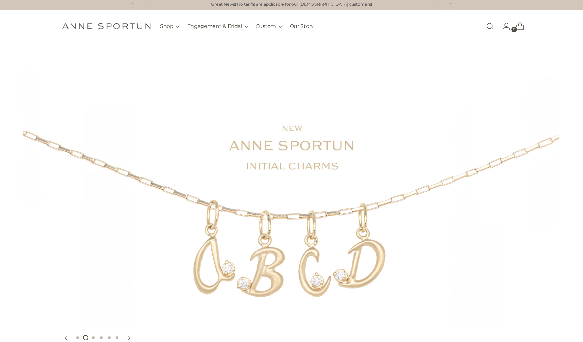
scroll to position [5, 0]
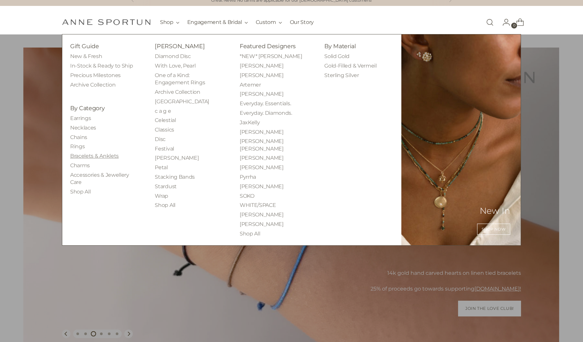
click at [99, 154] on link "Bracelets & Anklets" at bounding box center [94, 156] width 48 height 6
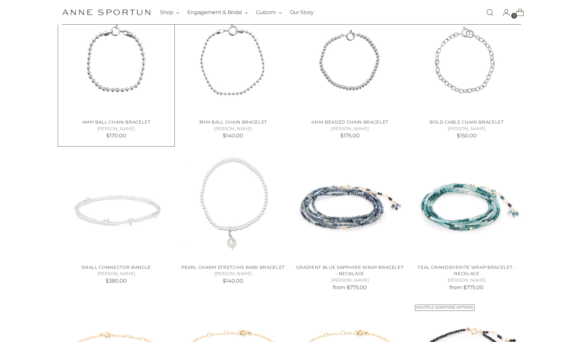
scroll to position [305, 0]
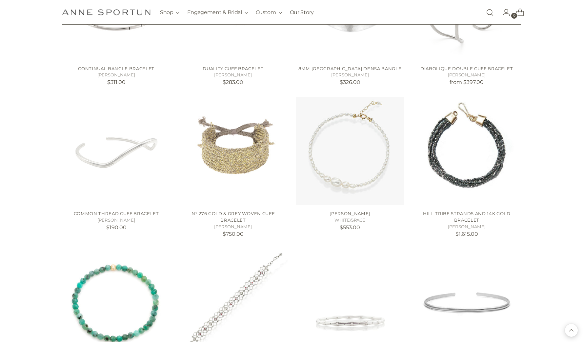
scroll to position [1103, 0]
click at [0, 0] on img "N° 276 Gold & Grey Woven Cuff Bracelet" at bounding box center [0, 0] width 0 height 0
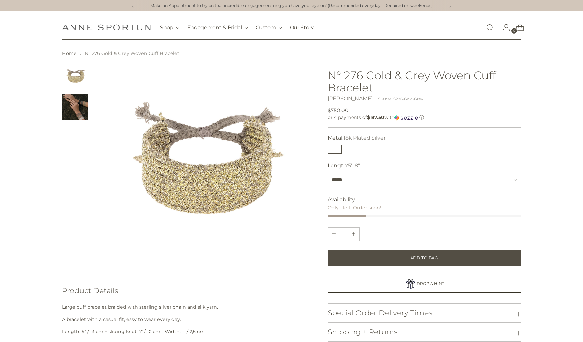
click at [76, 112] on img "Change image to image 2" at bounding box center [75, 107] width 26 height 26
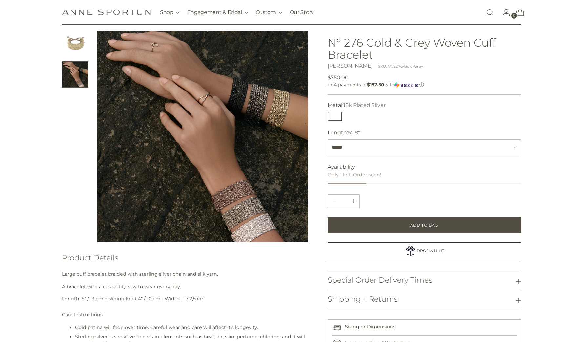
scroll to position [31, 0]
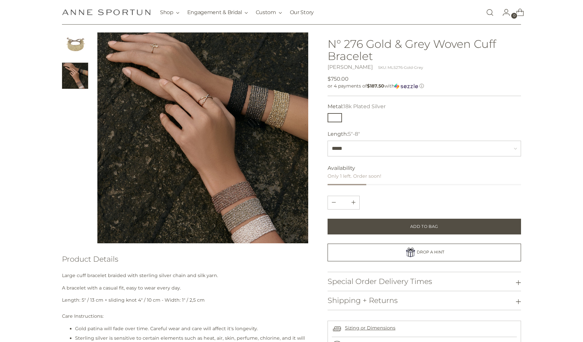
click at [76, 78] on button "Change image to image 2" at bounding box center [75, 76] width 26 height 26
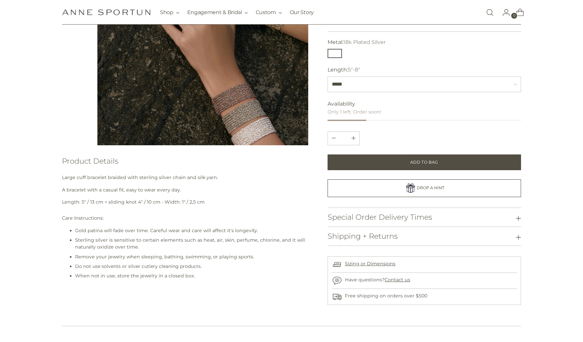
scroll to position [131, 0]
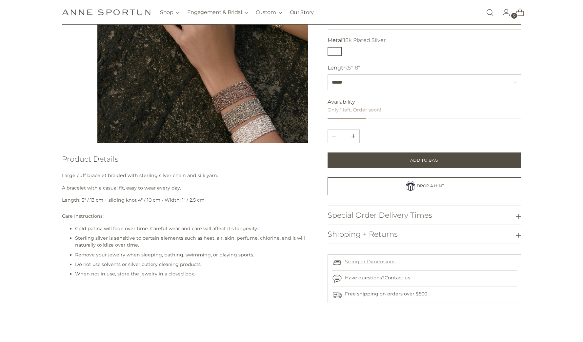
click at [368, 260] on link "Sizing or Dimensions" at bounding box center [370, 262] width 50 height 6
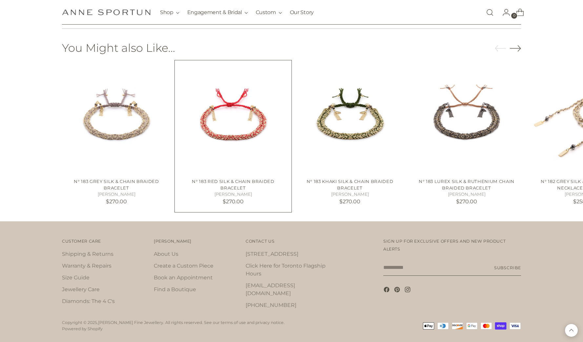
scroll to position [428, 0]
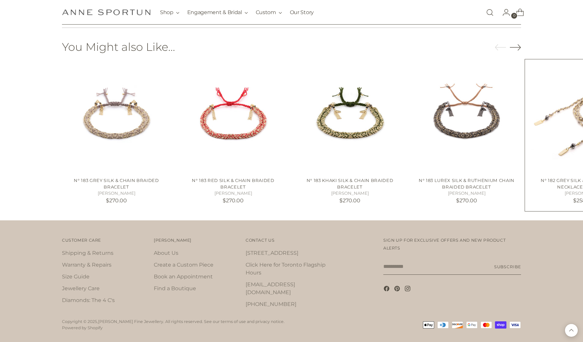
click at [0, 0] on img "N° 182 Grey Silk & Chain Braided Necklace Bracelet" at bounding box center [0, 0] width 0 height 0
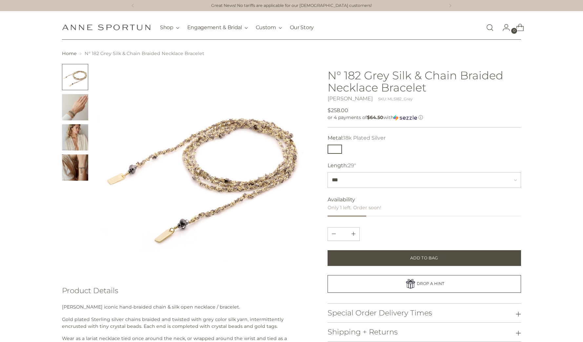
scroll to position [11, 0]
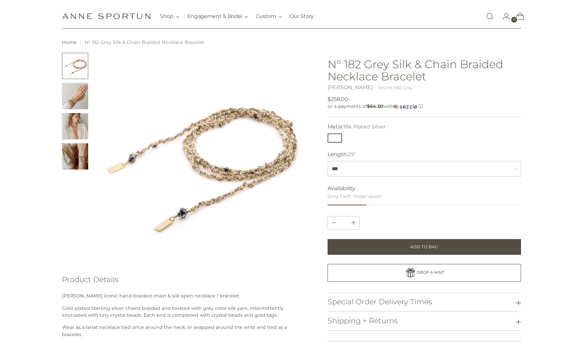
click at [78, 99] on img "Change image to image 2" at bounding box center [75, 96] width 26 height 26
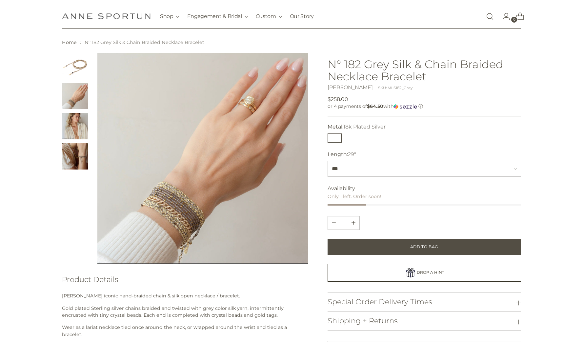
scroll to position [11, 0]
click at [76, 130] on img "Change image to image 3" at bounding box center [75, 126] width 26 height 26
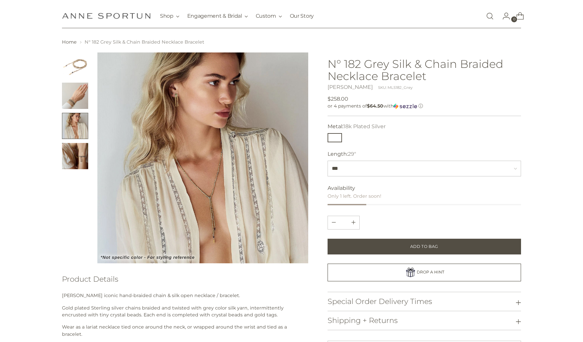
click at [83, 158] on img "Change image to image 4" at bounding box center [75, 156] width 26 height 26
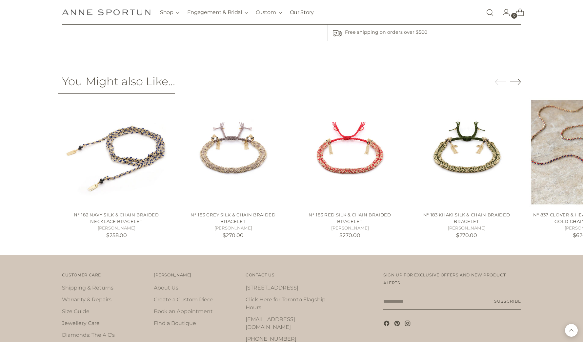
scroll to position [439, 0]
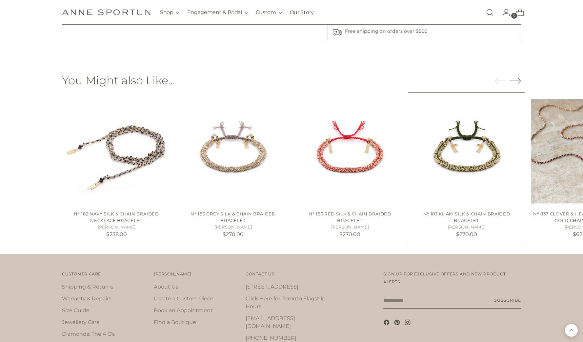
click at [482, 211] on link "N° 183 Khaki Silk & Chain Braided Bracelet" at bounding box center [466, 217] width 87 height 12
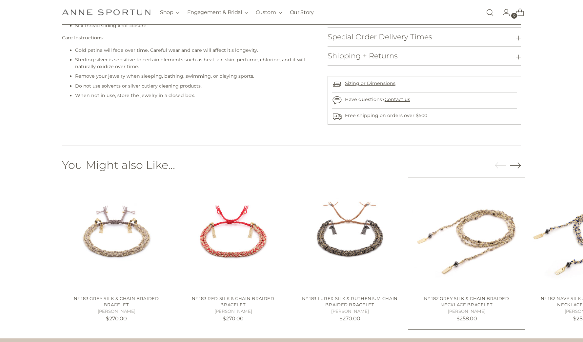
scroll to position [333, 0]
click at [517, 163] on icon "Move to next carousel slide" at bounding box center [515, 165] width 11 height 11
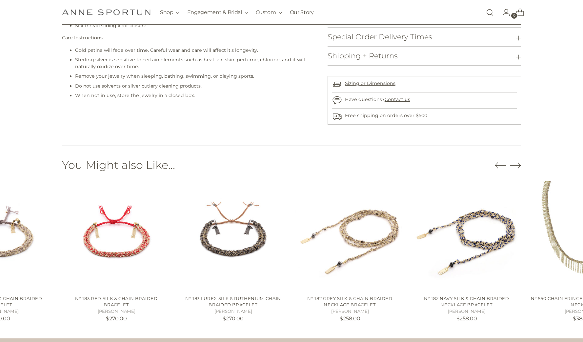
click at [517, 163] on icon "Move to next carousel slide" at bounding box center [515, 165] width 11 height 11
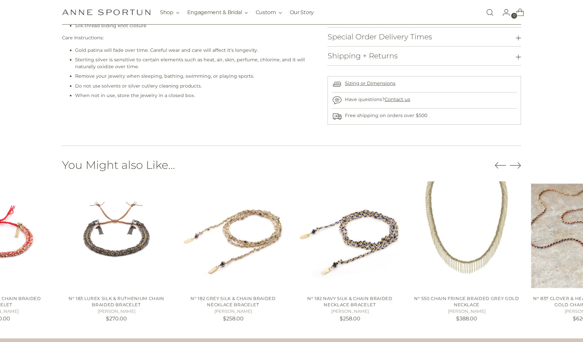
click at [517, 163] on icon "Move to next carousel slide" at bounding box center [515, 165] width 11 height 11
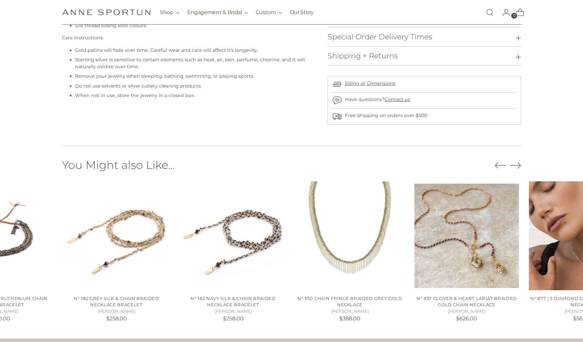
click at [517, 163] on icon "Move to next carousel slide" at bounding box center [515, 165] width 11 height 11
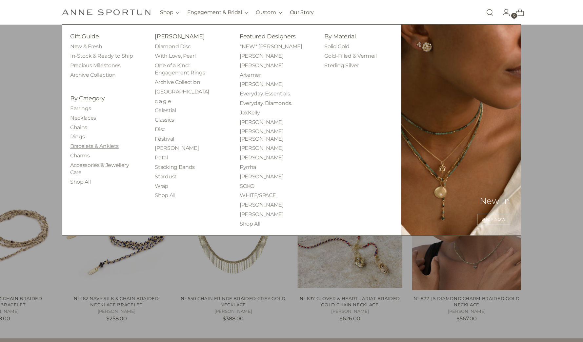
click at [103, 144] on link "Bracelets & Anklets" at bounding box center [94, 146] width 48 height 6
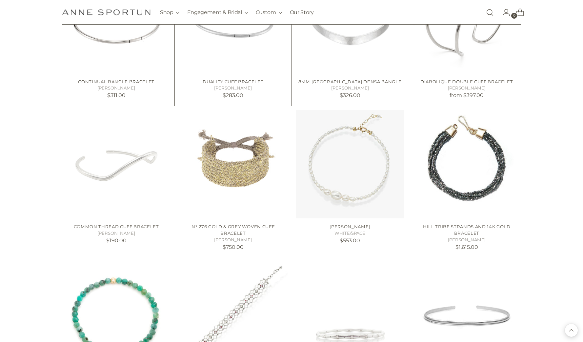
scroll to position [1090, 0]
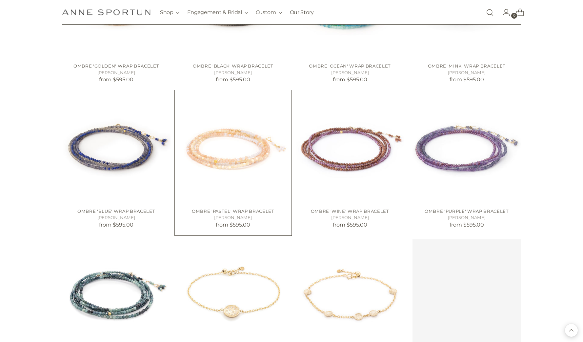
scroll to position [1699, 0]
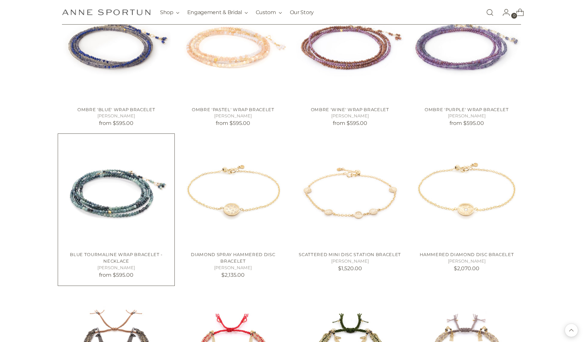
scroll to position [1800, 0]
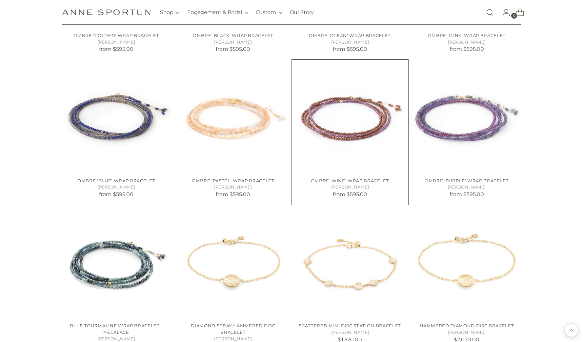
scroll to position [1730, 0]
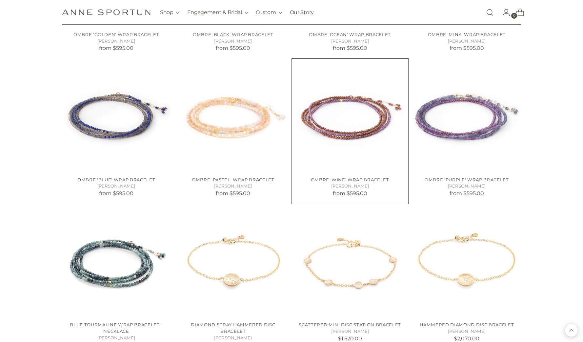
click at [0, 0] on img "Ombre 'Wine' Wrap Bracelet" at bounding box center [0, 0] width 0 height 0
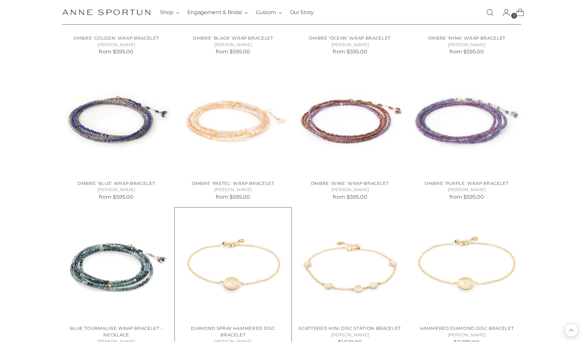
scroll to position [1725, 0]
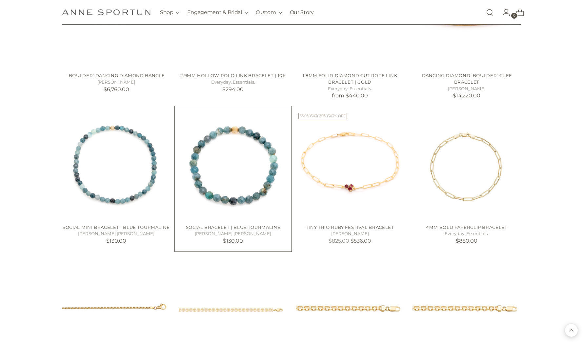
scroll to position [2585, 0]
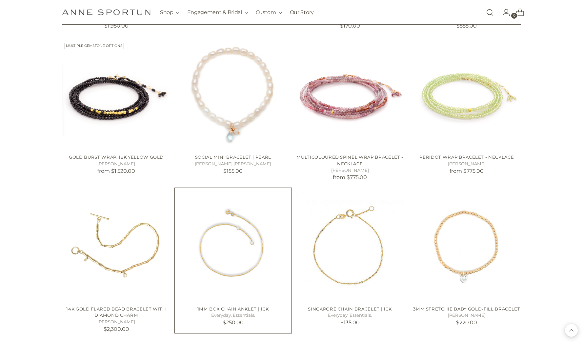
scroll to position [3404, 0]
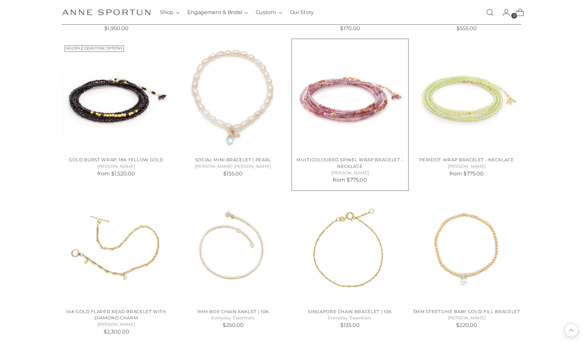
click at [0, 0] on img "Multicoloured Spinel Wrap Bracelet - Necklace" at bounding box center [0, 0] width 0 height 0
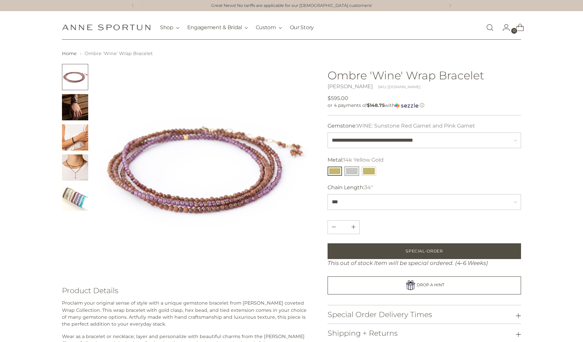
click at [350, 169] on button "14k White Gold" at bounding box center [351, 170] width 14 height 9
click at [79, 138] on img "Change image to image 3" at bounding box center [75, 137] width 26 height 26
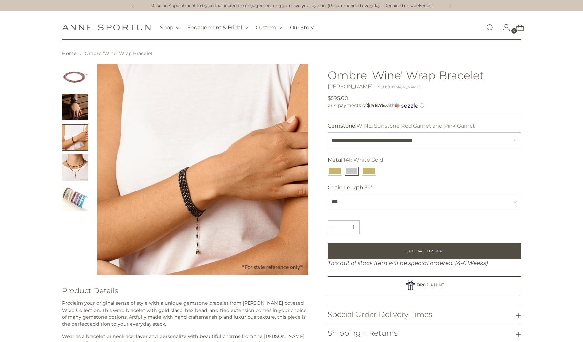
scroll to position [1, 0]
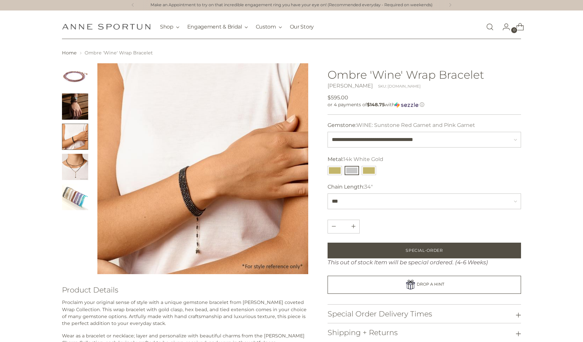
click at [81, 165] on img "Change image to image 4" at bounding box center [75, 167] width 26 height 26
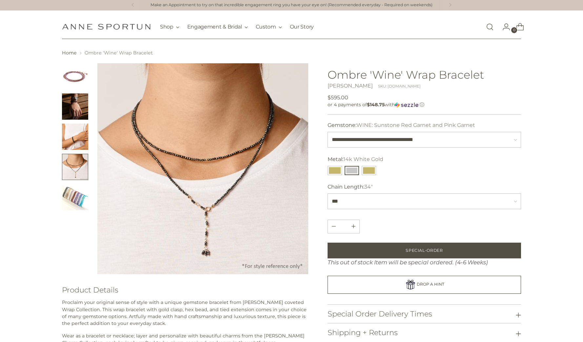
scroll to position [1, 0]
click at [74, 198] on img "Change image to image 5" at bounding box center [75, 197] width 26 height 26
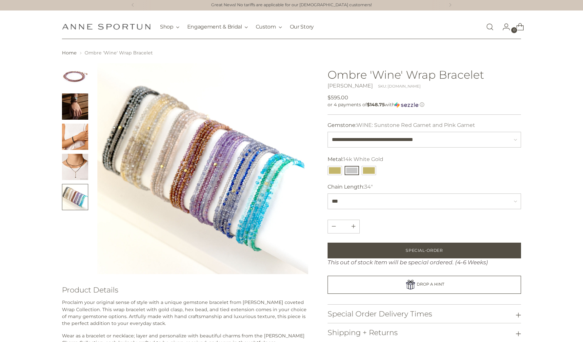
click at [179, 187] on img at bounding box center [202, 168] width 211 height 211
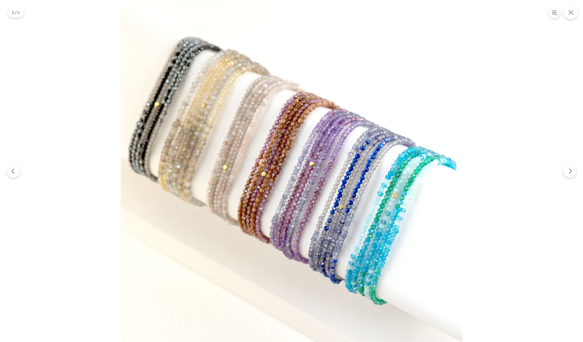
click at [179, 187] on img at bounding box center [292, 171] width 342 height 342
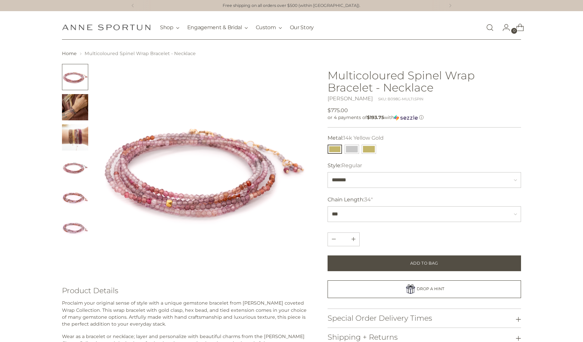
click at [80, 133] on img "Change image to image 3" at bounding box center [75, 137] width 26 height 26
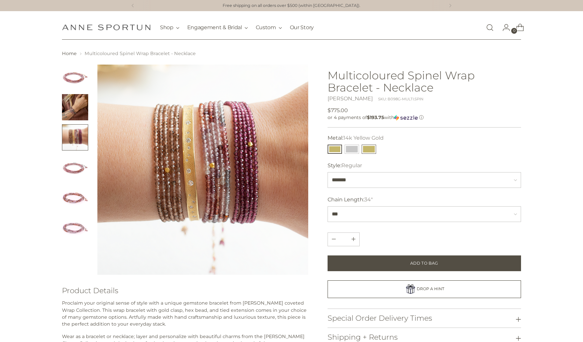
click at [369, 150] on button "18k Yellow Gold" at bounding box center [368, 149] width 14 height 9
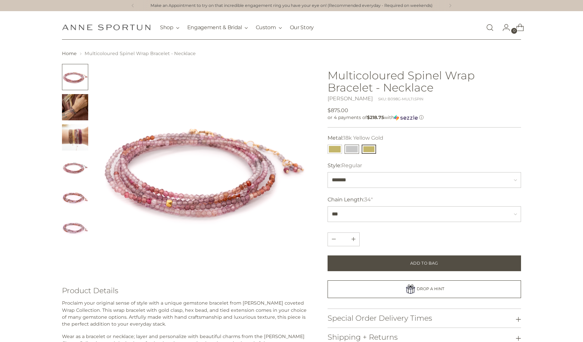
click at [350, 149] on button "14k White Gold" at bounding box center [351, 149] width 14 height 9
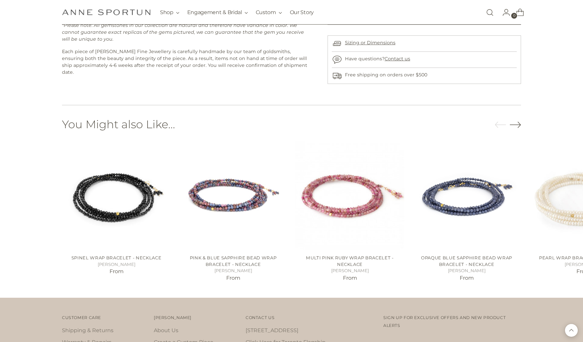
scroll to position [417, 0]
click at [518, 119] on icon "Move to next carousel slide" at bounding box center [515, 124] width 11 height 11
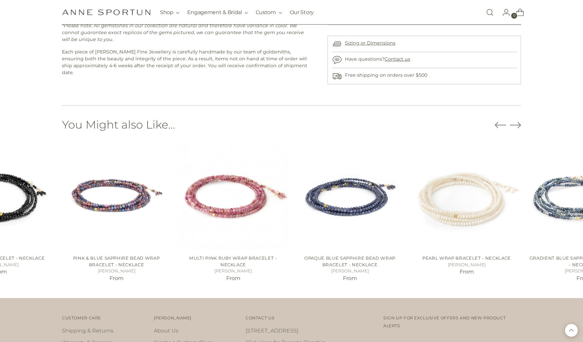
click at [518, 119] on icon "Move to next carousel slide" at bounding box center [515, 124] width 11 height 11
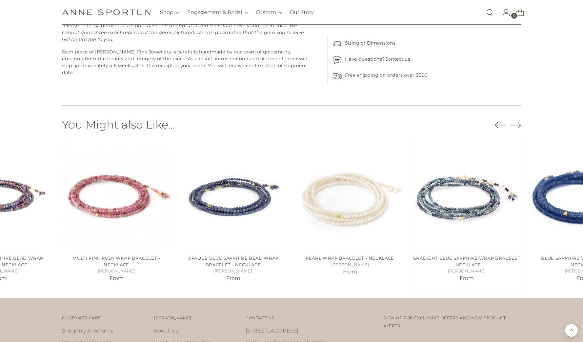
scroll to position [417, 0]
click at [0, 0] on img "Gradient Blue Sapphire Wrap Bracelet - Necklace" at bounding box center [0, 0] width 0 height 0
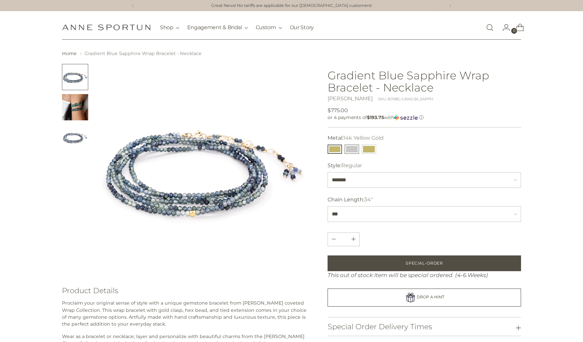
click at [354, 148] on button "14k White Gold" at bounding box center [351, 149] width 14 height 9
click at [78, 109] on img "Change image to image 2" at bounding box center [75, 107] width 26 height 26
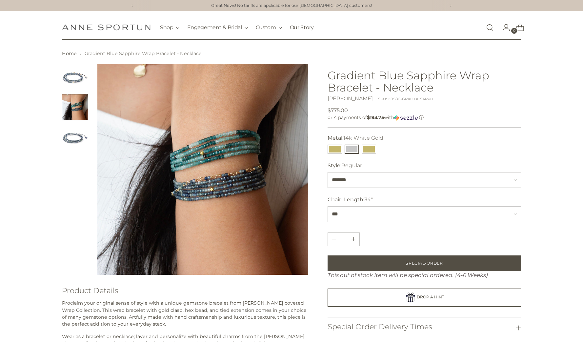
click at [78, 109] on button "Change image to image 2" at bounding box center [75, 107] width 26 height 26
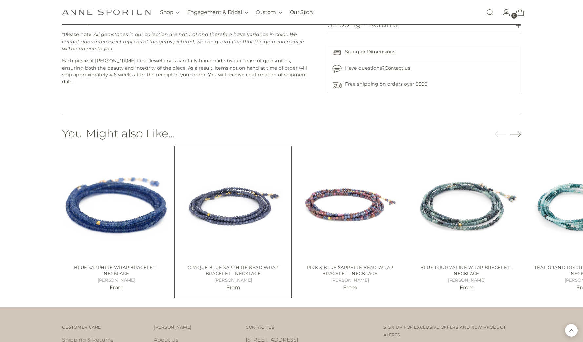
scroll to position [395, 0]
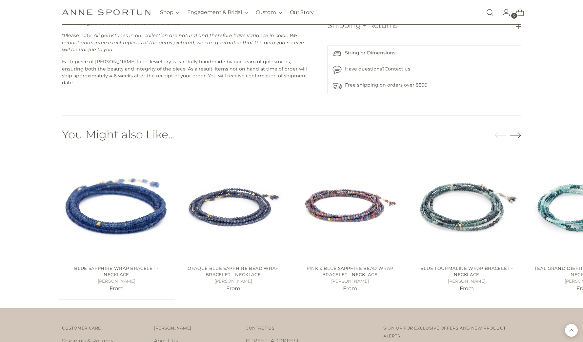
click at [0, 0] on img "Blue Sapphire Wrap Bracelet - Necklace" at bounding box center [0, 0] width 0 height 0
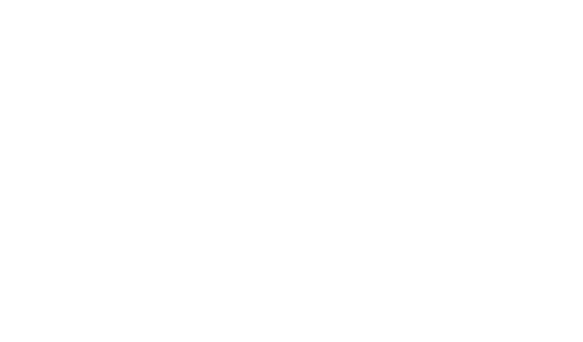
click at [0, 0] on img "Blue Sapphire Wrap Bracelet - Necklace" at bounding box center [0, 0] width 0 height 0
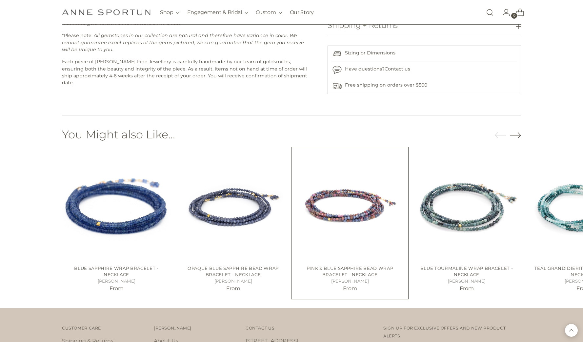
click at [0, 0] on img "Pink & Blue Sapphire Bead Wrap Bracelet - Necklace" at bounding box center [0, 0] width 0 height 0
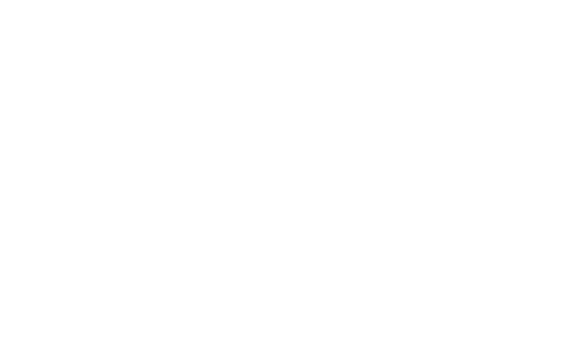
click at [0, 0] on img "Pink & Blue Sapphire Bead Wrap Bracelet - Necklace" at bounding box center [0, 0] width 0 height 0
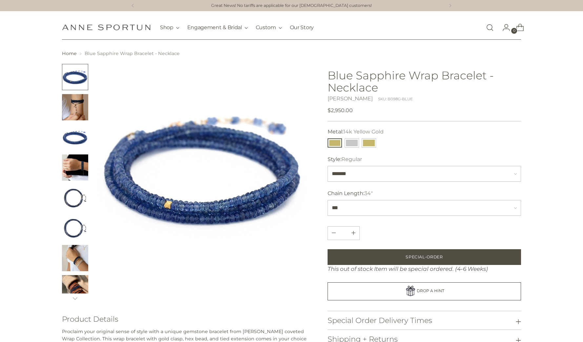
click at [80, 257] on img "Change image to image 7" at bounding box center [75, 258] width 26 height 26
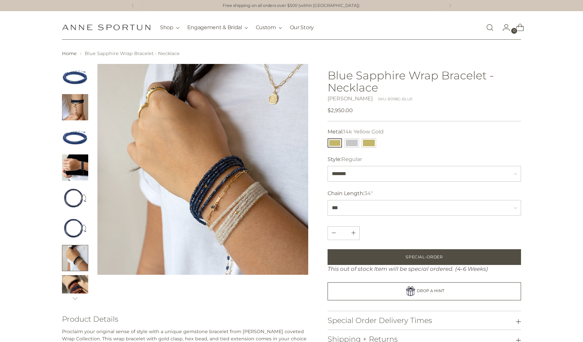
click at [80, 257] on button "Change image to image 7" at bounding box center [75, 258] width 26 height 26
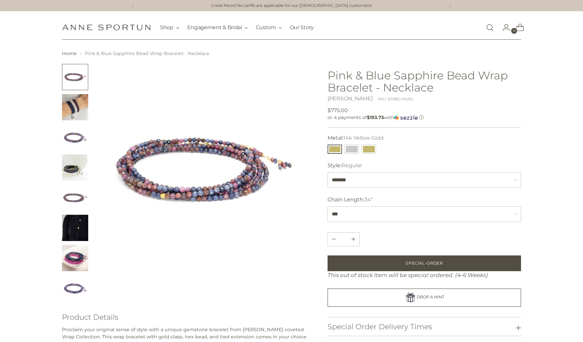
click at [80, 106] on img "Change image to image 2" at bounding box center [75, 107] width 26 height 26
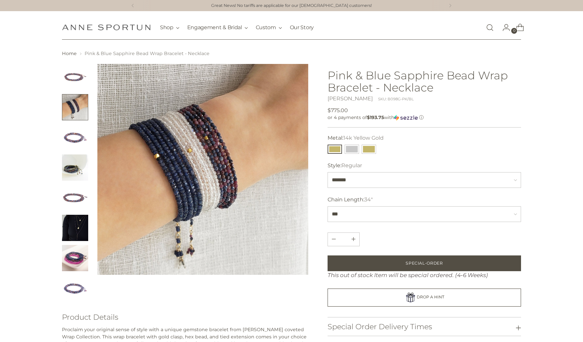
click at [80, 106] on button "Change image to image 2" at bounding box center [75, 107] width 26 height 26
click at [224, 157] on img at bounding box center [202, 169] width 211 height 211
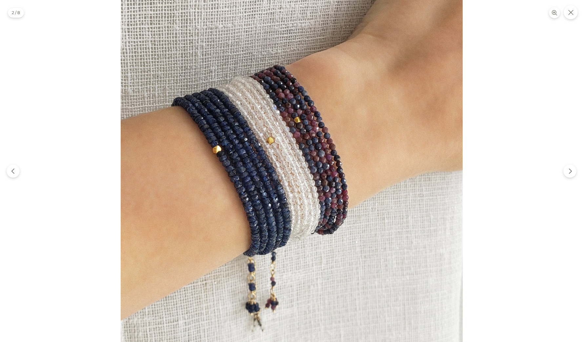
click at [314, 141] on img at bounding box center [292, 171] width 342 height 342
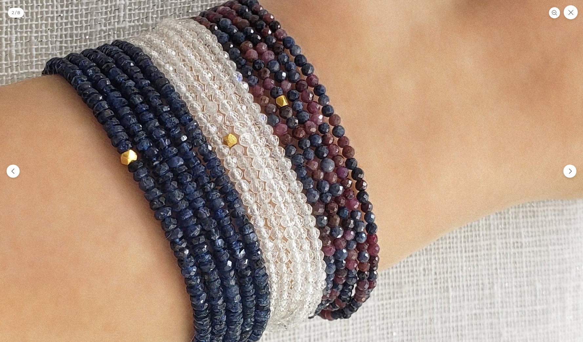
click at [315, 141] on img at bounding box center [270, 198] width 651 height 651
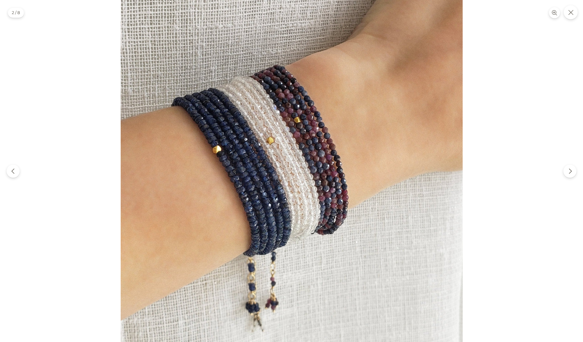
click at [315, 141] on img at bounding box center [292, 171] width 342 height 342
